Goal: Task Accomplishment & Management: Use online tool/utility

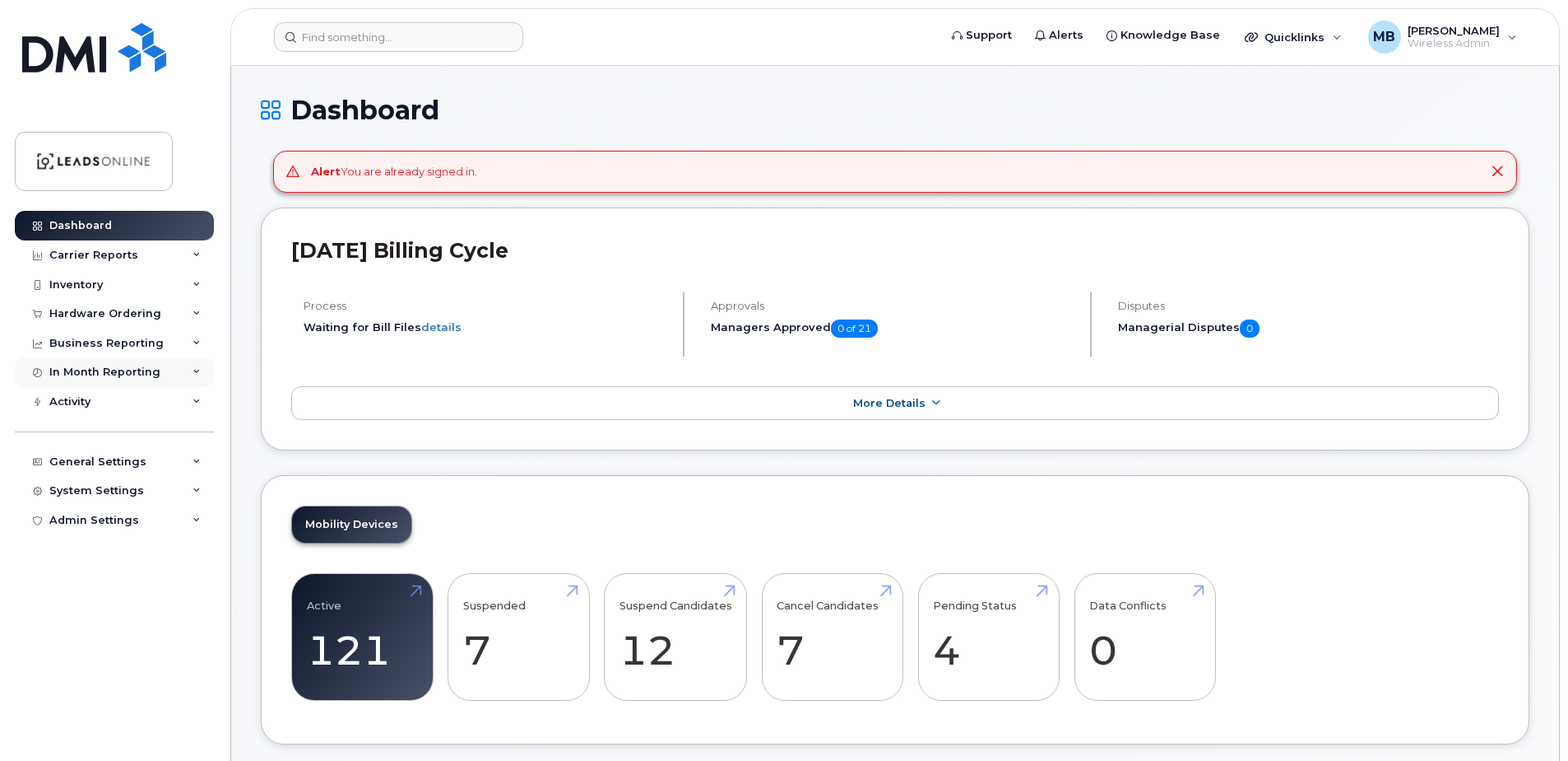
click at [85, 366] on div "In Month Reporting" at bounding box center [105, 372] width 111 height 13
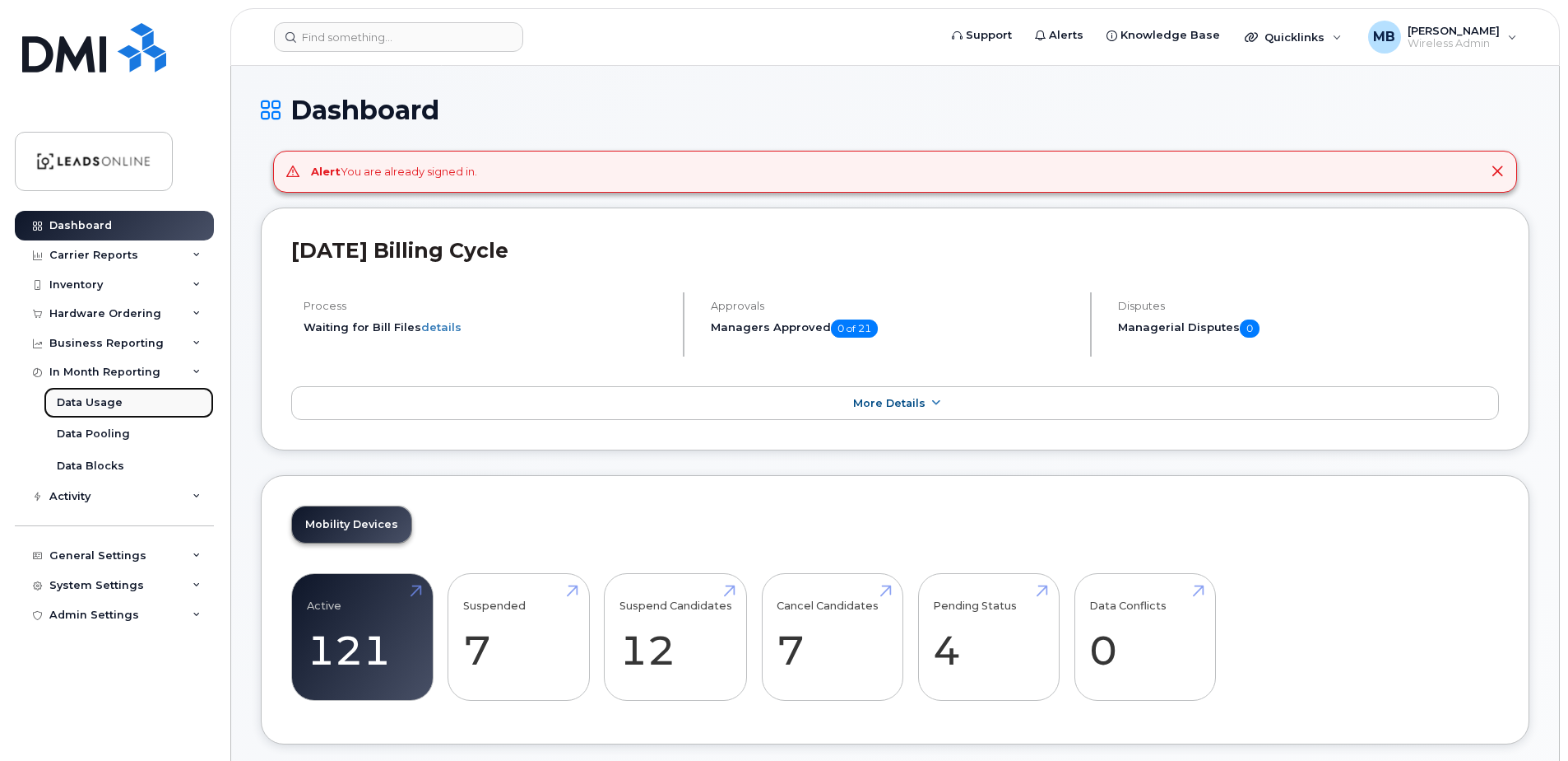
click at [103, 398] on div "Data Usage" at bounding box center [89, 403] width 65 height 15
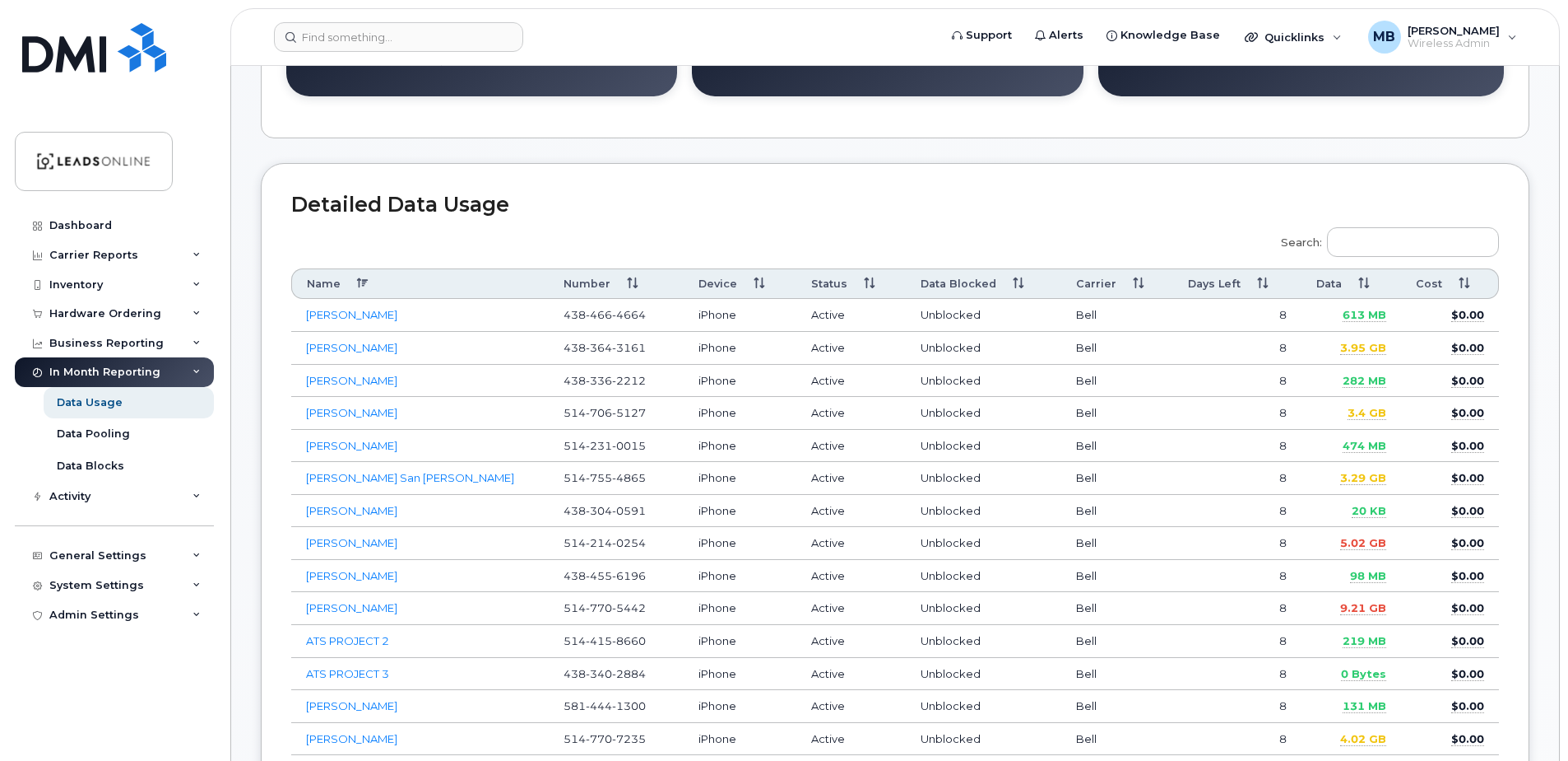
scroll to position [576, 0]
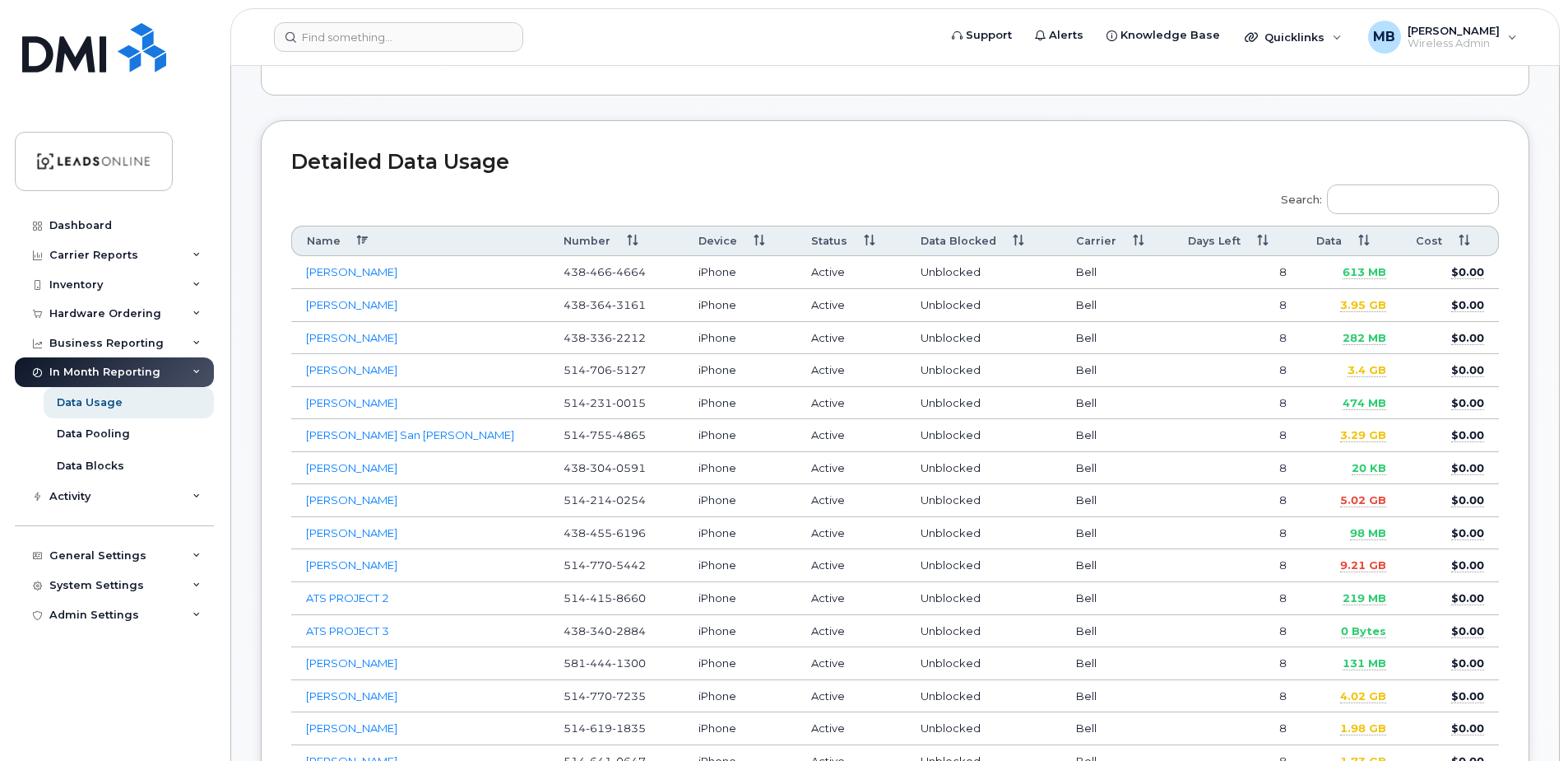
click at [1368, 233] on th "Data" at bounding box center [1350, 240] width 99 height 30
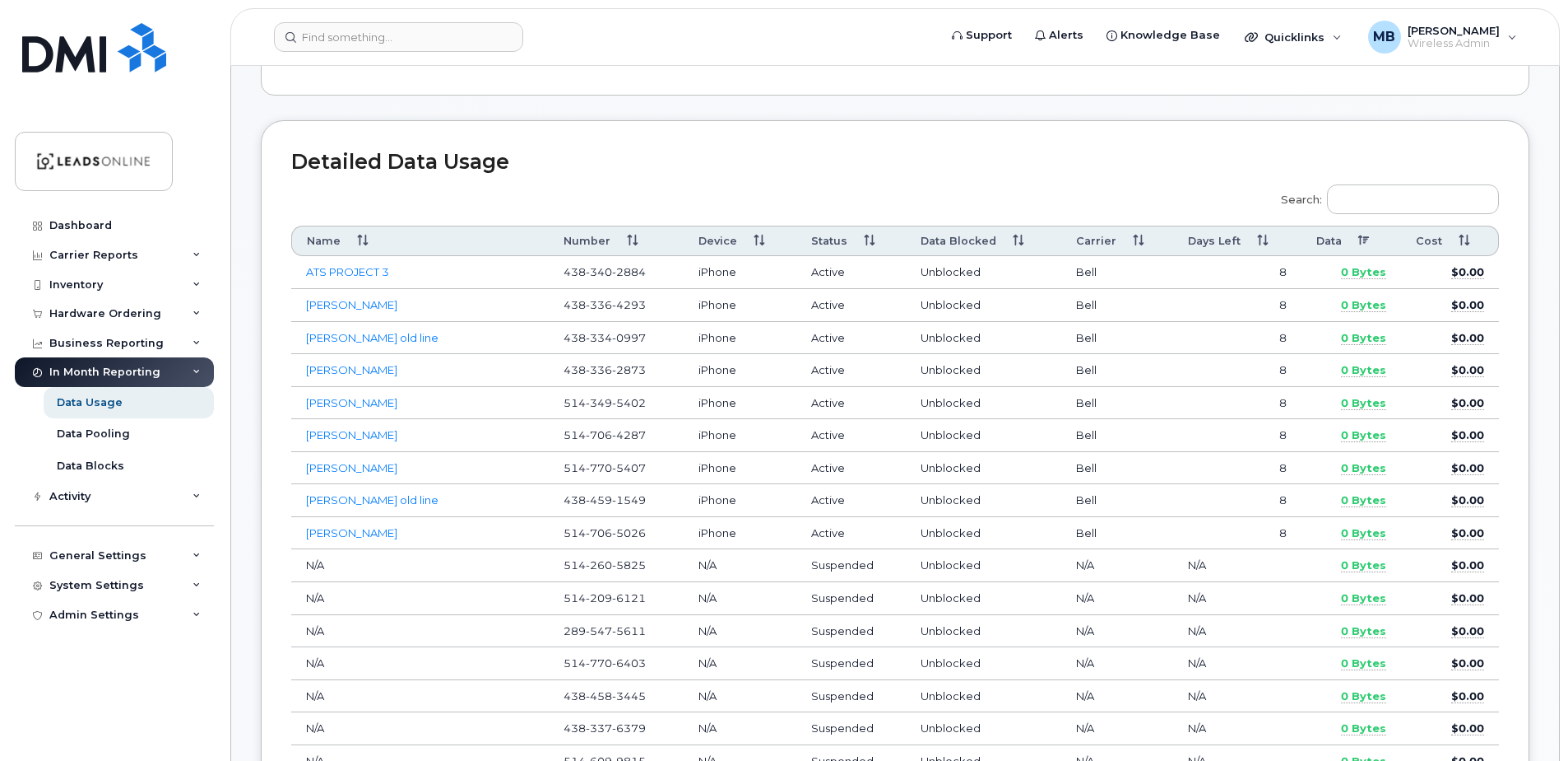
click at [1363, 240] on th "Data" at bounding box center [1350, 240] width 99 height 30
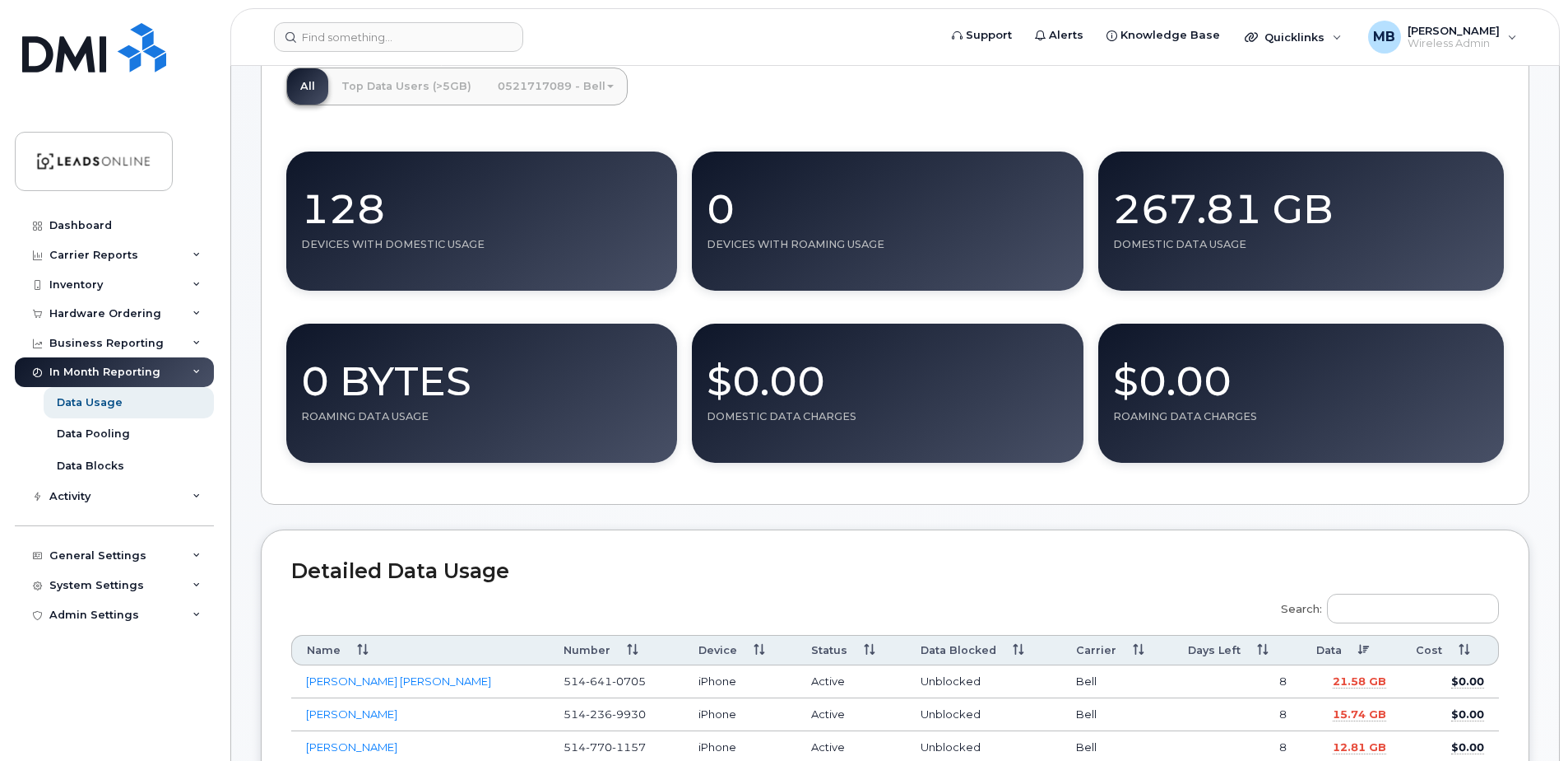
scroll to position [0, 0]
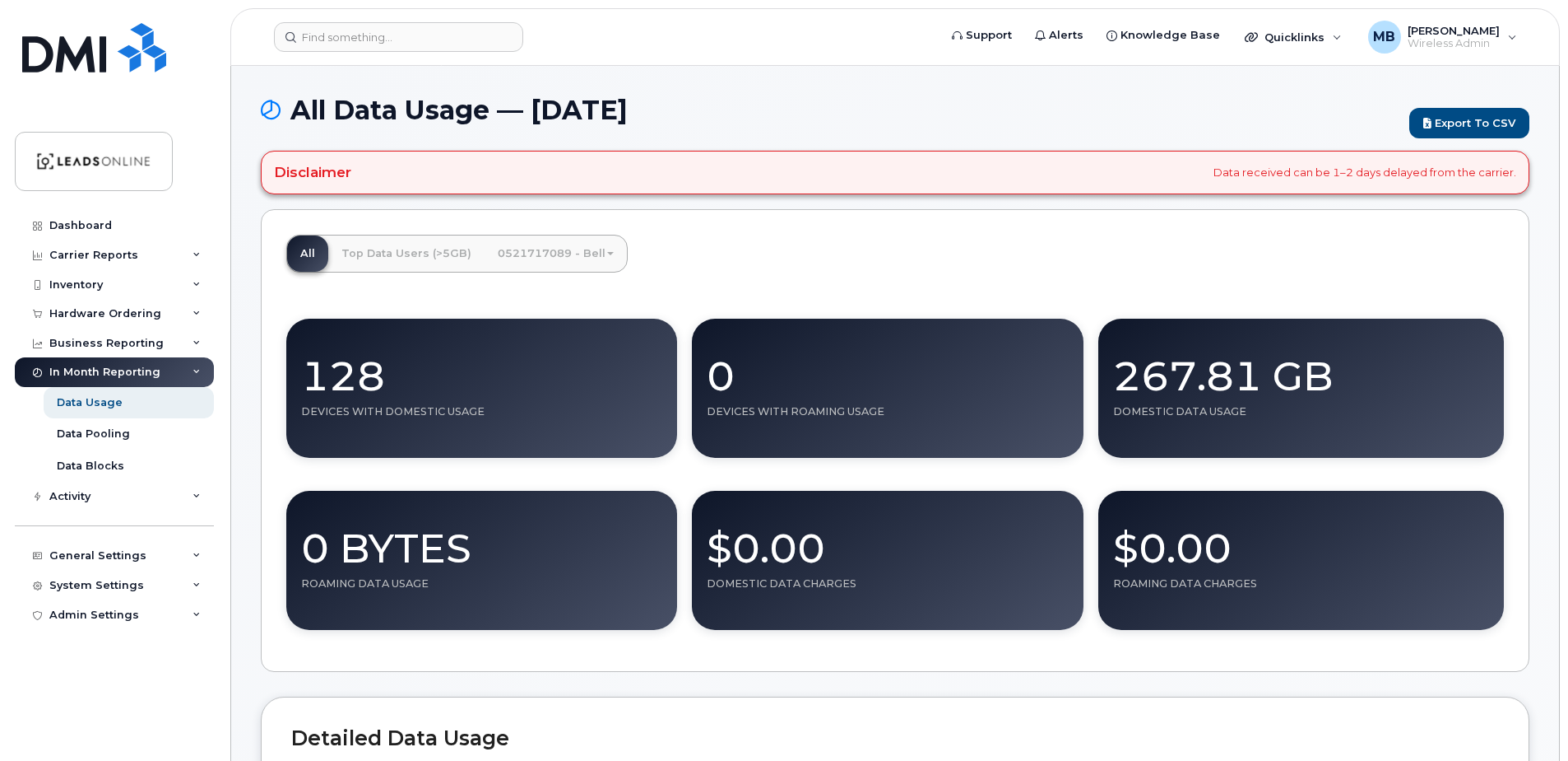
click at [598, 256] on link "0521717089 - Bell" at bounding box center [555, 253] width 143 height 36
drag, startPoint x: 860, startPoint y: 246, endPoint x: 631, endPoint y: 246, distance: 229.0
click at [860, 246] on div "All Top Data Users (>5GB) 0521717089 - Bell Medium Business Data Share 128 Devi…" at bounding box center [895, 440] width 1269 height 463
click at [125, 426] on link "Data Pooling" at bounding box center [128, 434] width 170 height 31
click at [95, 430] on div "Data Pooling" at bounding box center [94, 434] width 74 height 15
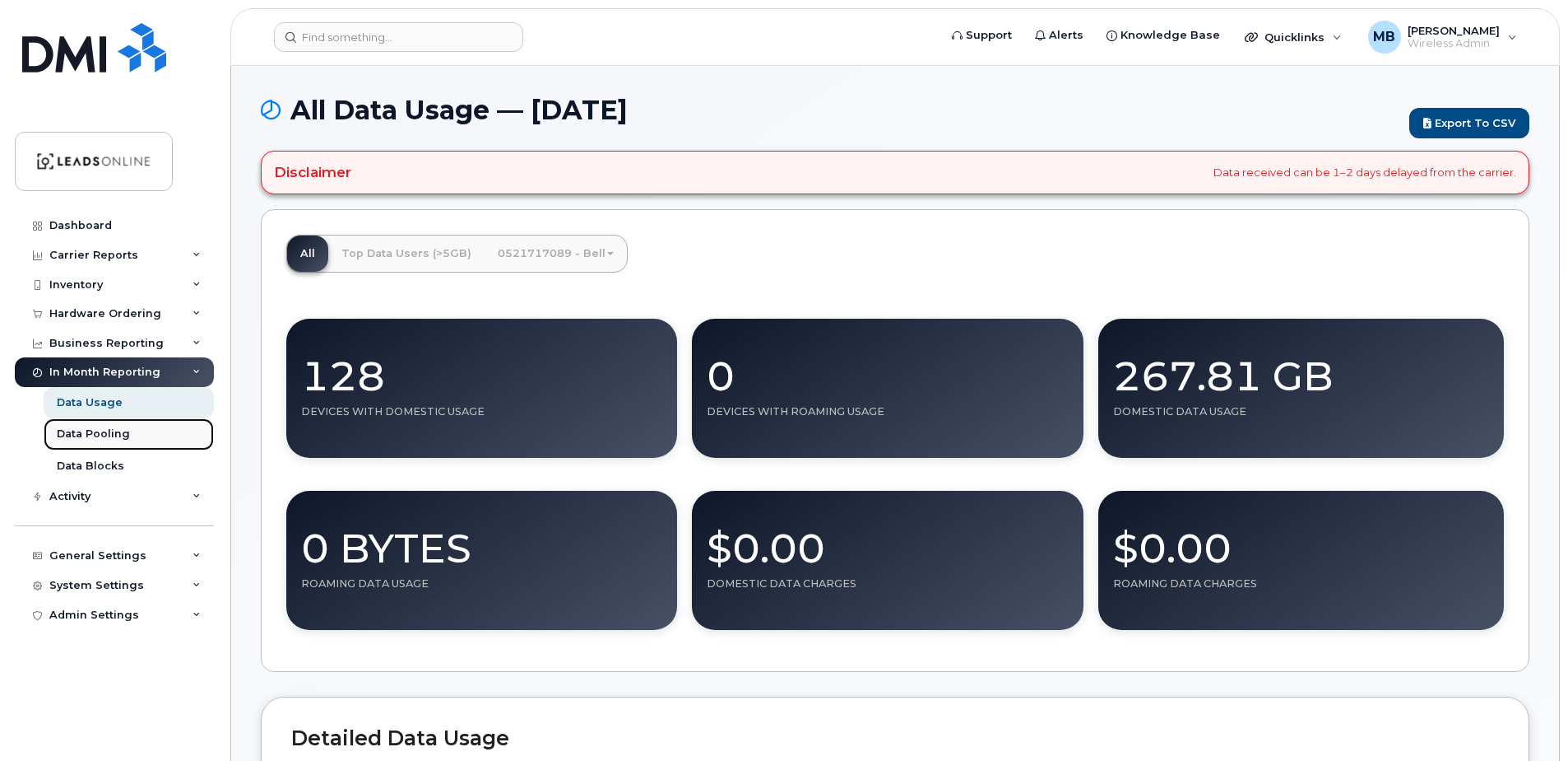
click at [90, 433] on div "Data Pooling" at bounding box center [94, 434] width 74 height 15
click at [194, 491] on div "Activity" at bounding box center [114, 497] width 199 height 29
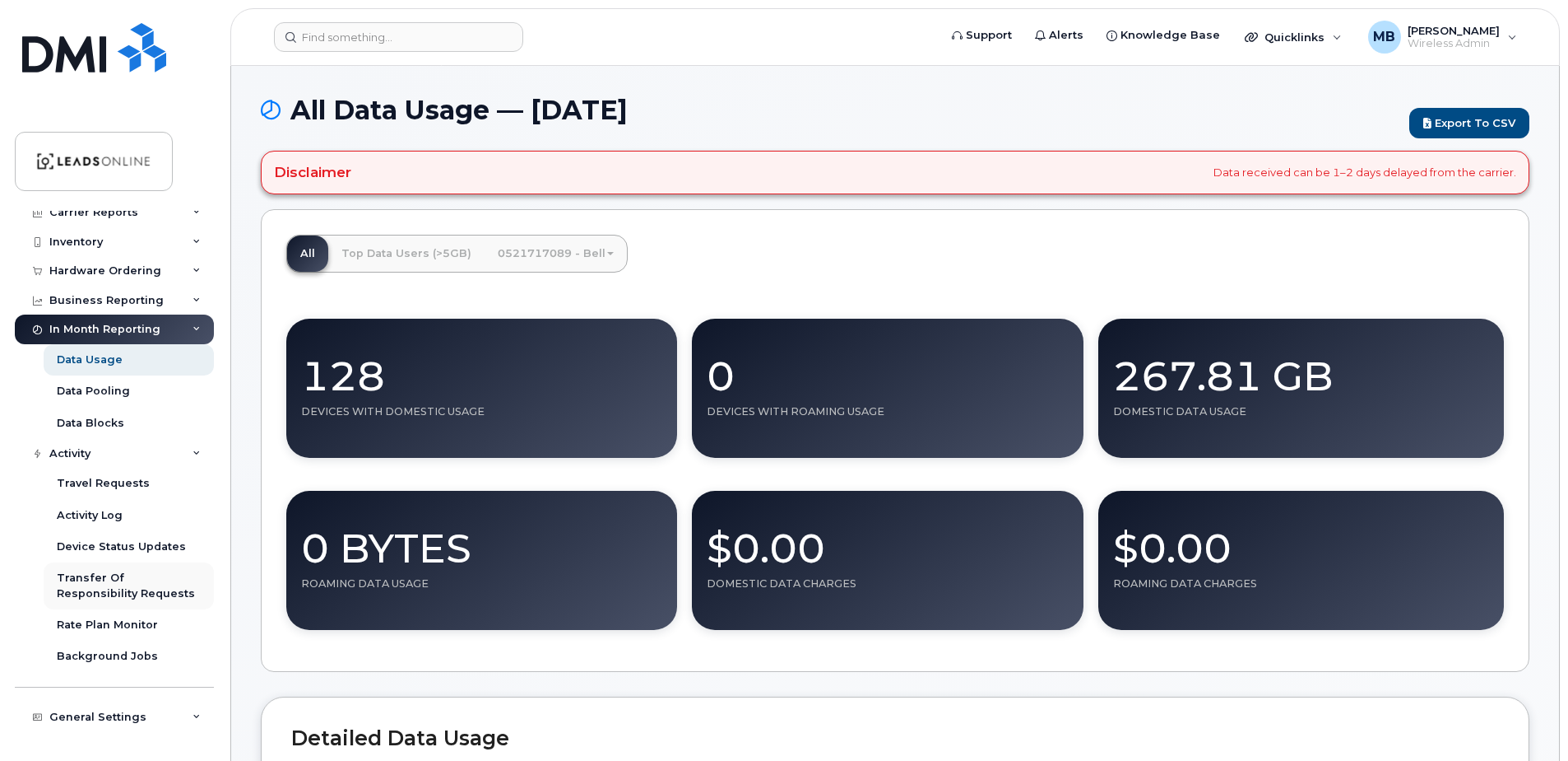
scroll to position [97, 0]
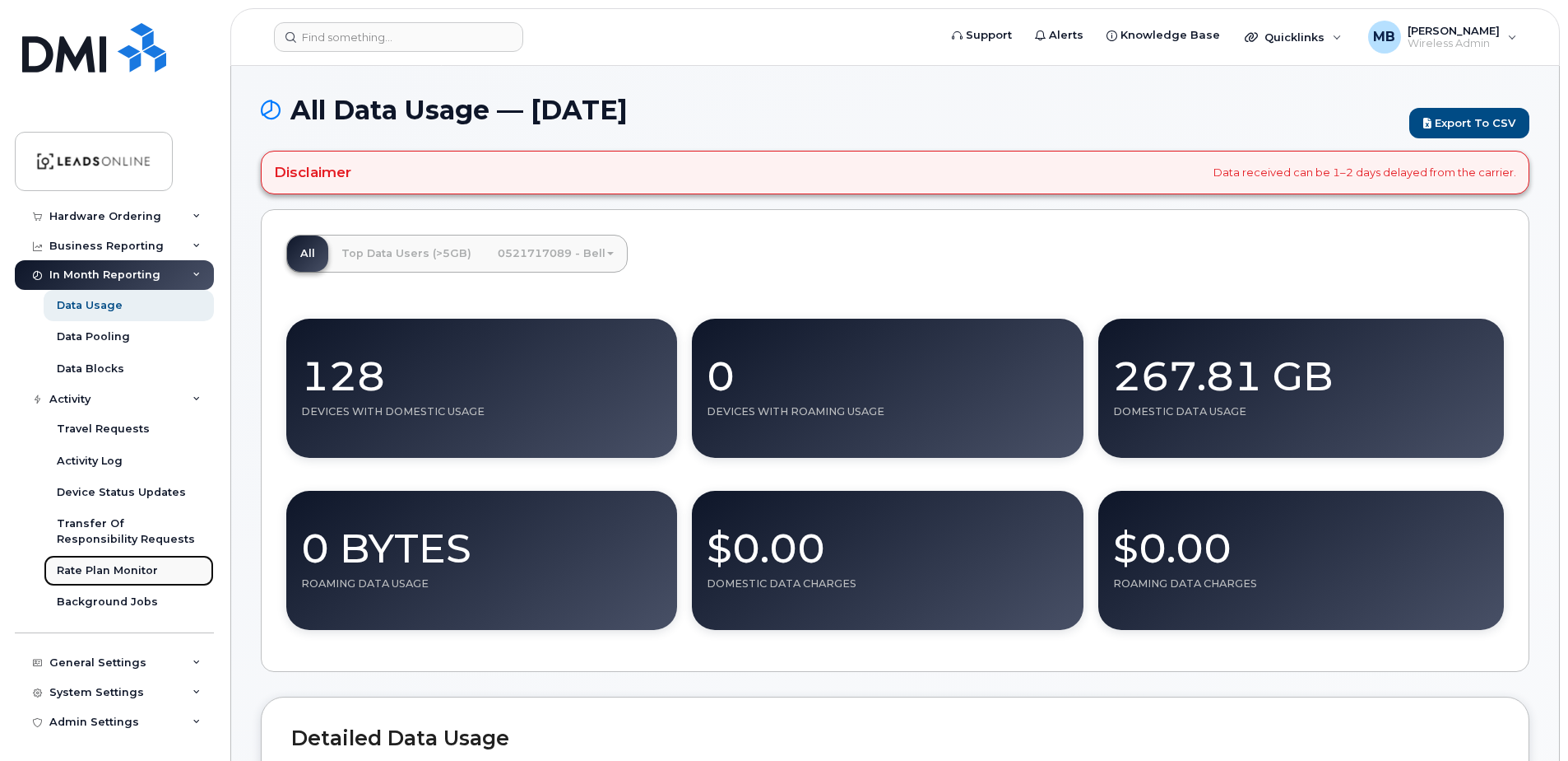
click at [73, 582] on link "Rate Plan Monitor" at bounding box center [128, 570] width 170 height 31
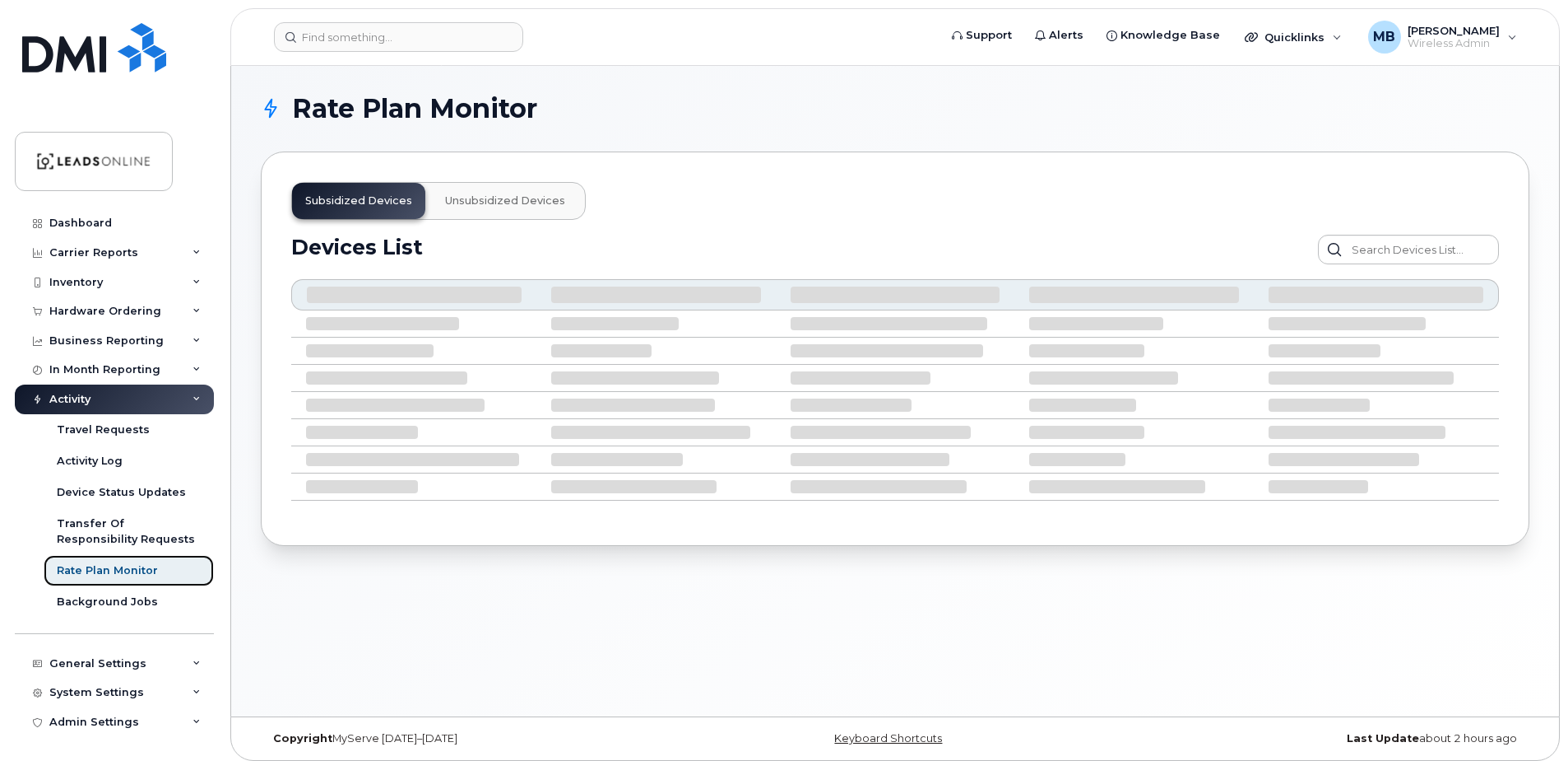
scroll to position [3, 0]
